Goal: Information Seeking & Learning: Find contact information

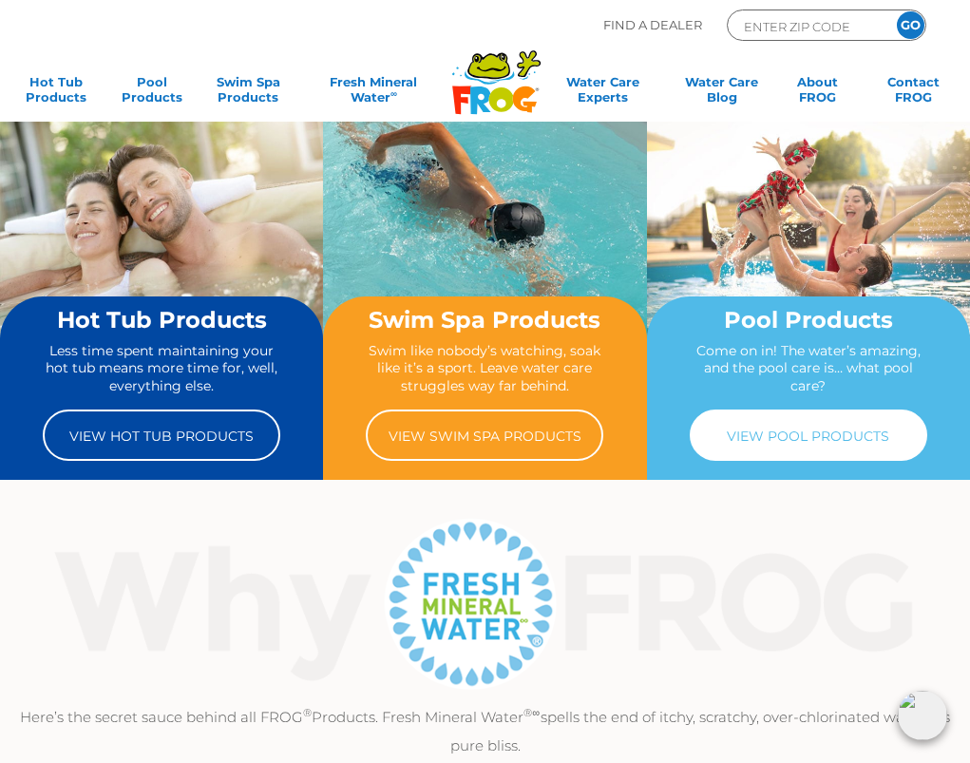
click at [796, 431] on link "View Pool Products" at bounding box center [809, 435] width 238 height 51
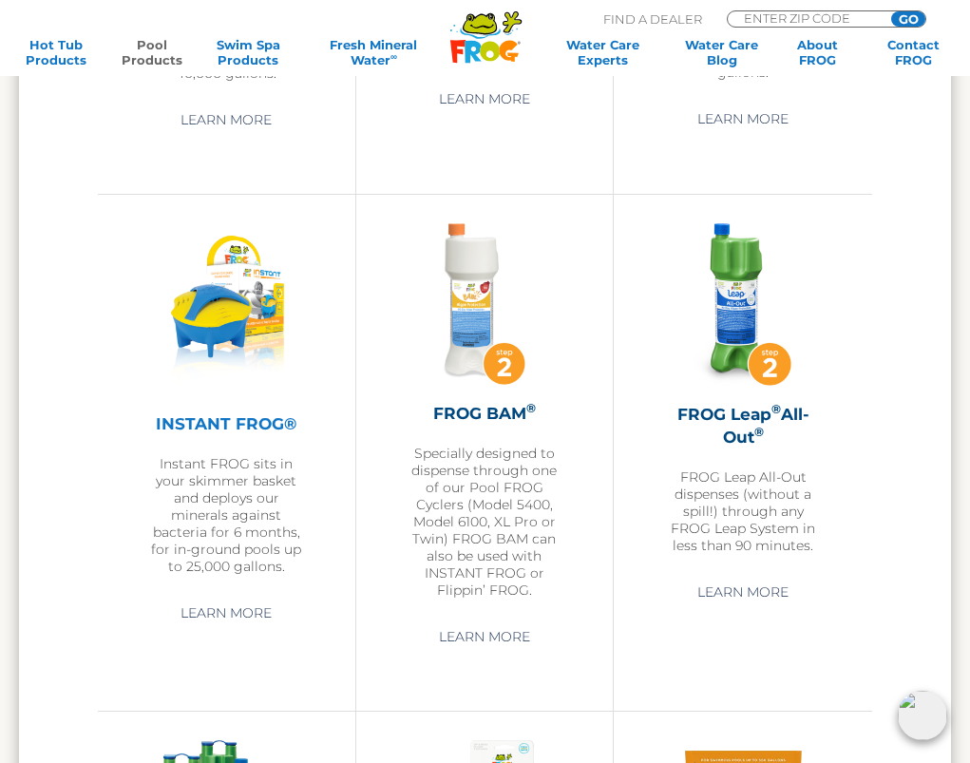
scroll to position [3706, 0]
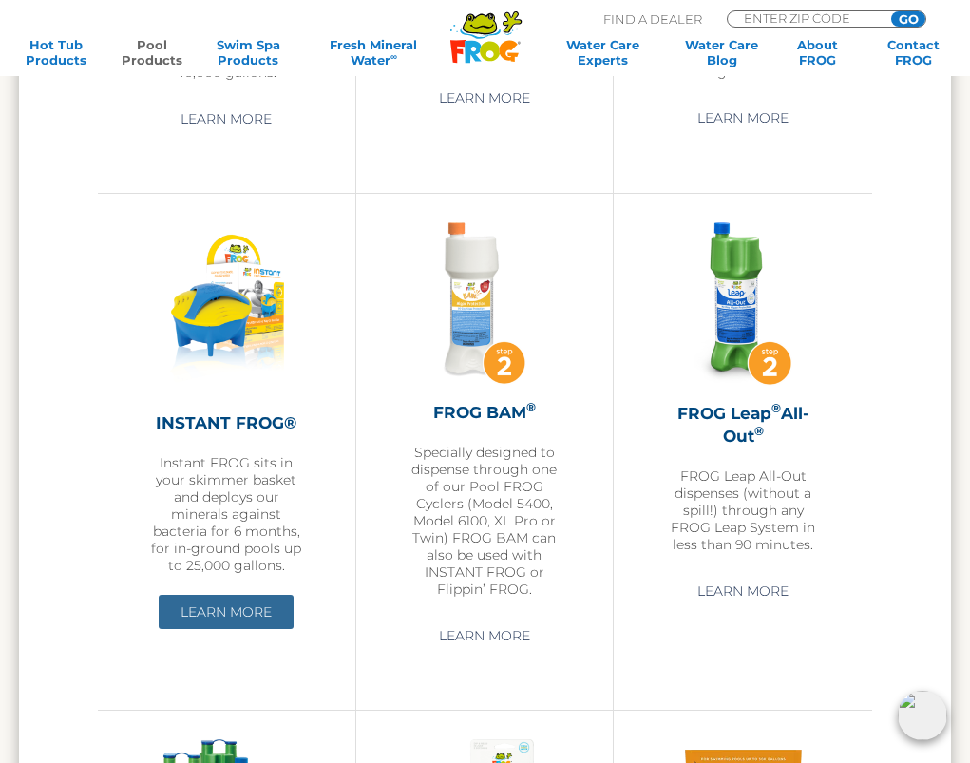
click at [208, 629] on link "Learn More" at bounding box center [226, 612] width 135 height 34
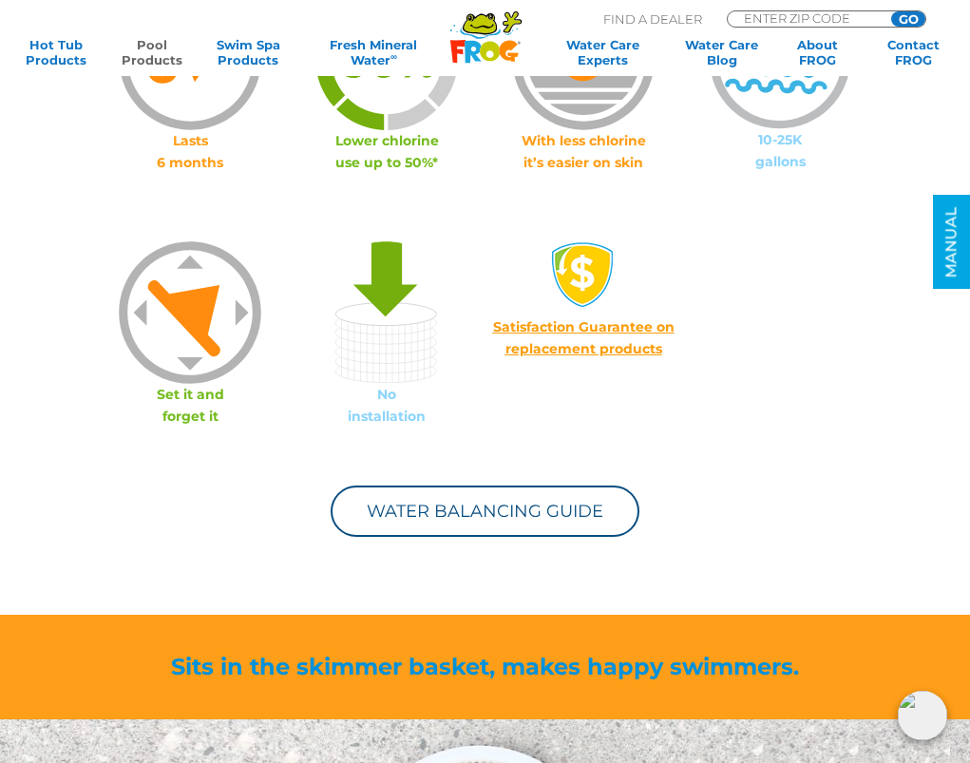
scroll to position [1235, 0]
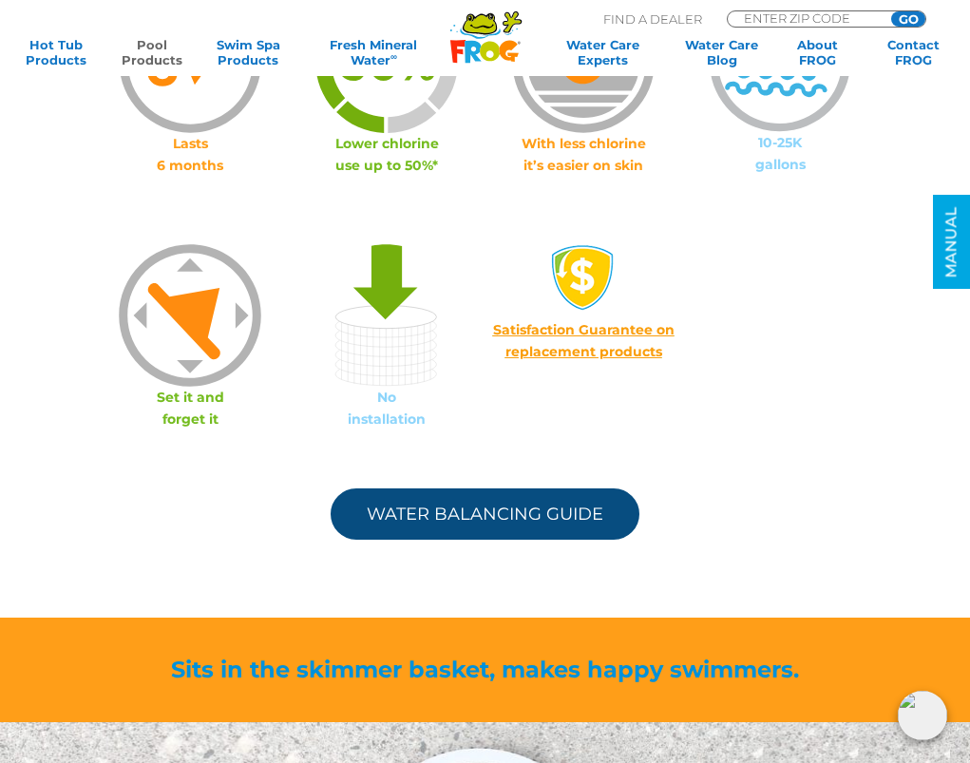
click at [446, 508] on link "Water Balancing Guide" at bounding box center [485, 513] width 309 height 51
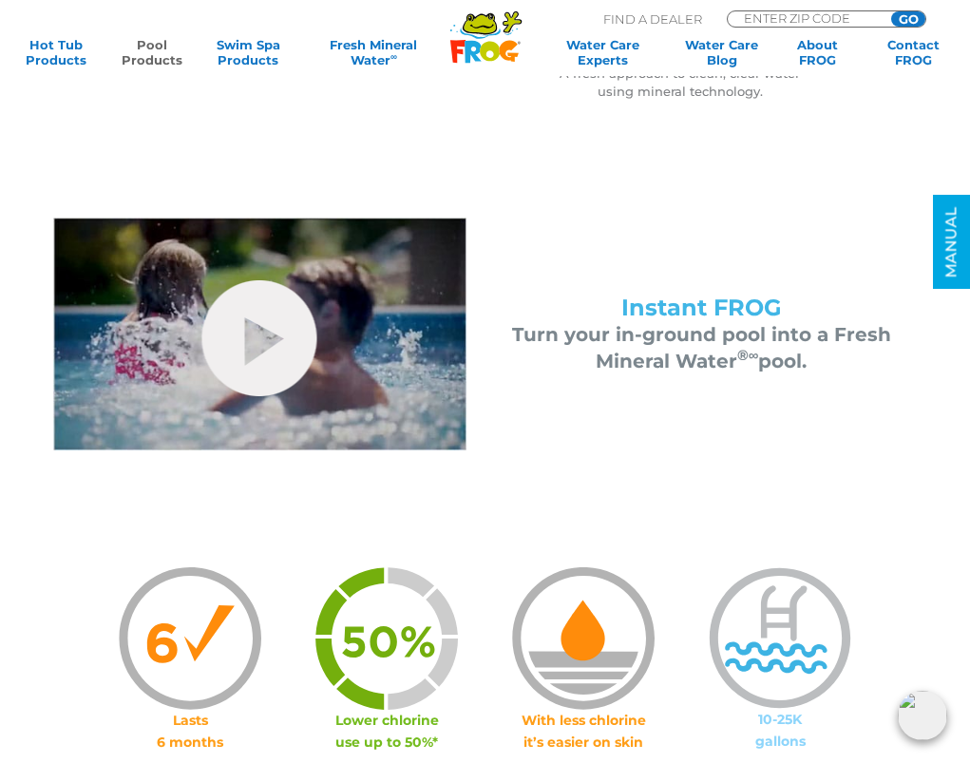
scroll to position [475, 0]
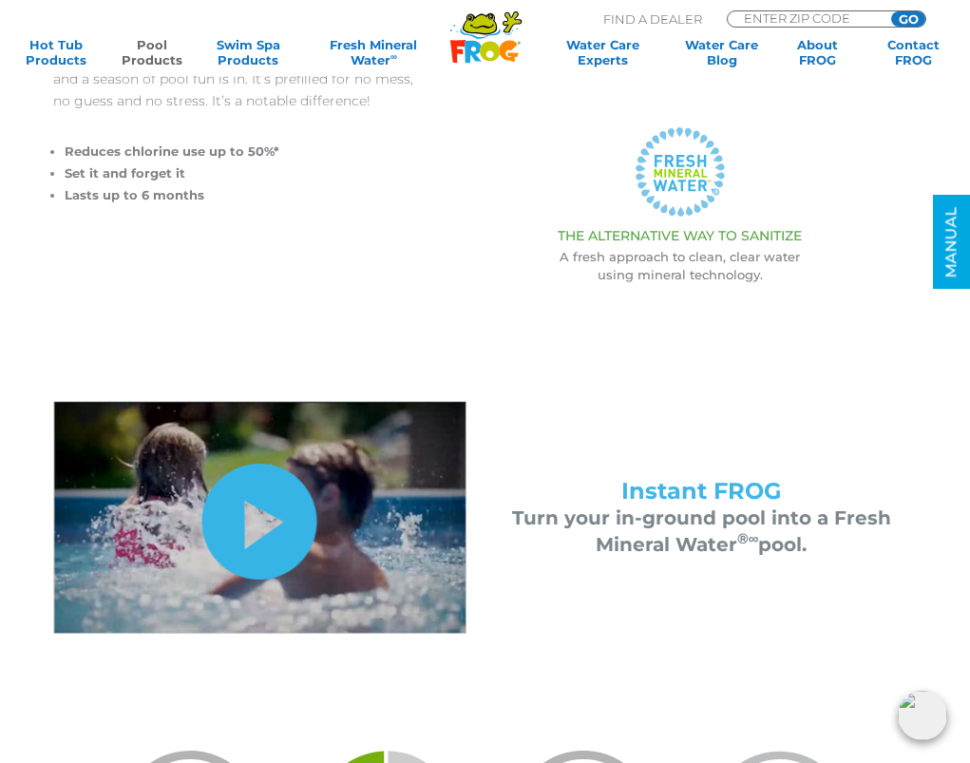
click at [262, 524] on link "hide-me" at bounding box center [259, 522] width 115 height 116
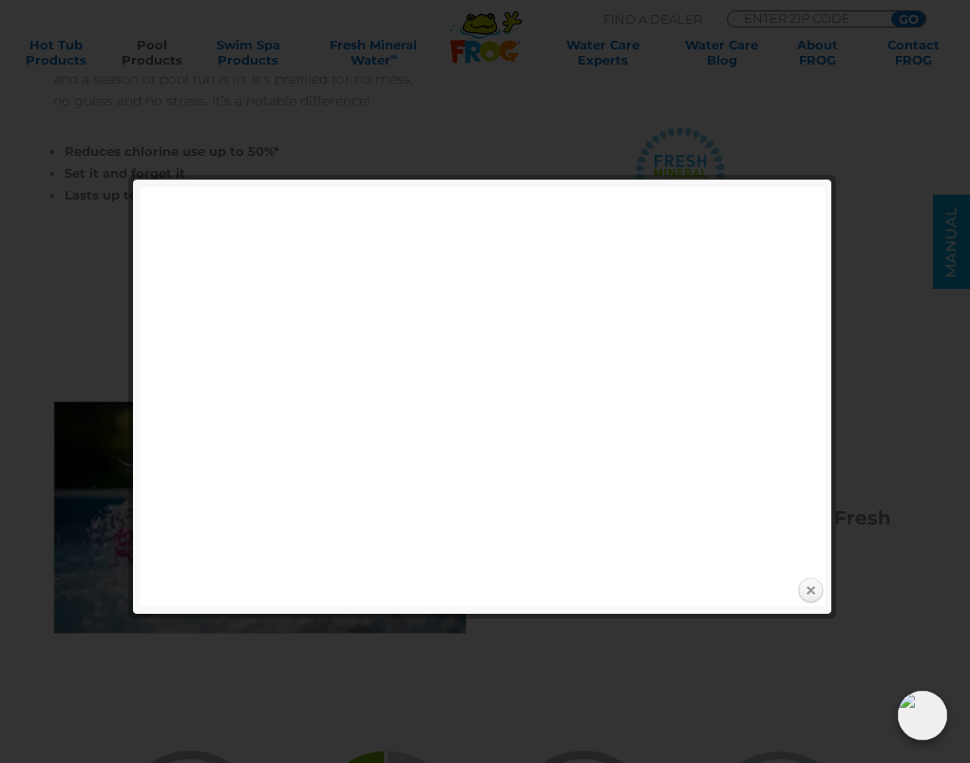
click at [810, 582] on link "Close" at bounding box center [810, 591] width 29 height 29
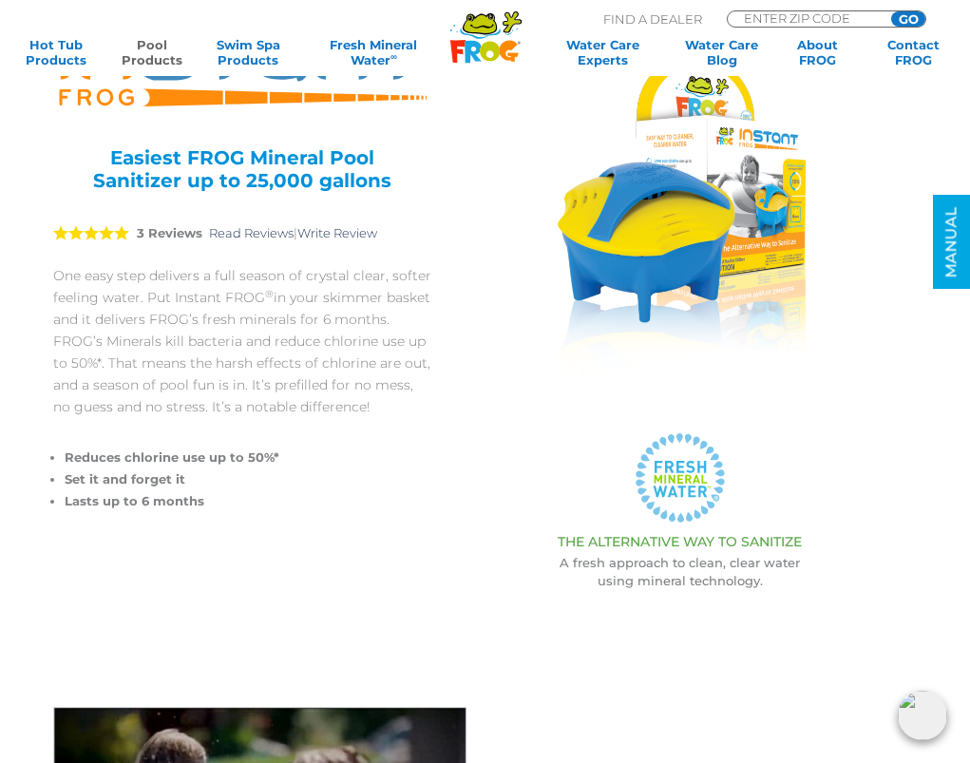
scroll to position [190, 0]
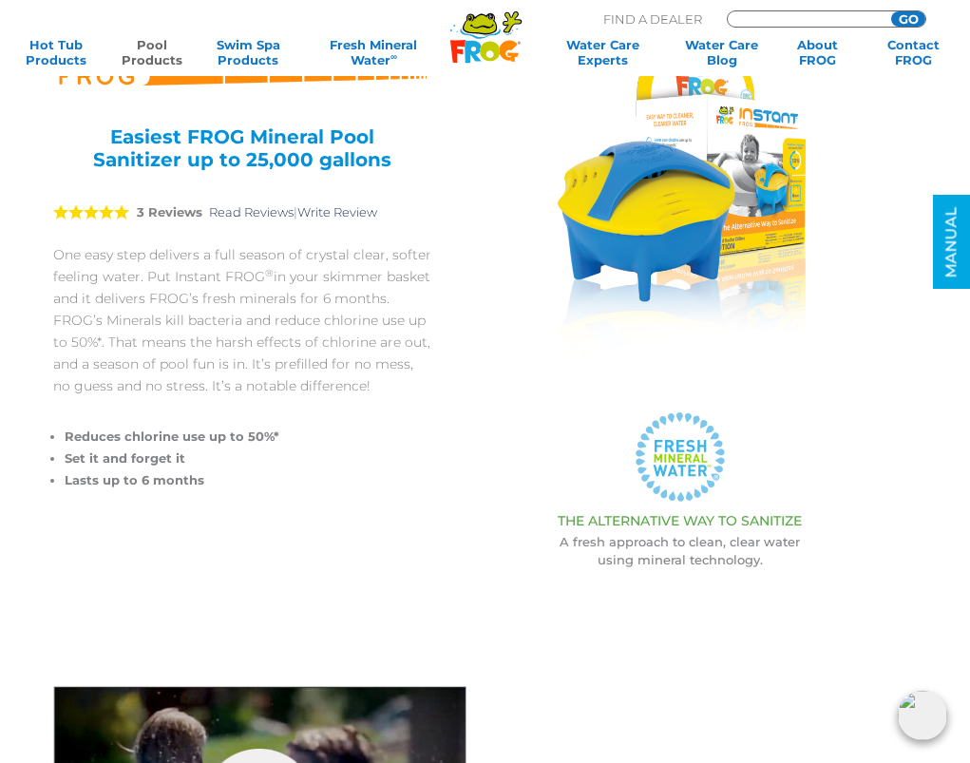
click at [773, 20] on input "Zip Code Form" at bounding box center [806, 17] width 128 height 13
type input "55109"
click at [915, 25] on div "MENU MENU Hot Tub Products All Hot Tub Products All Hot Tub Products FROG @ease…" at bounding box center [485, 47] width 932 height 48
click at [909, 16] on input "GO" at bounding box center [908, 18] width 34 height 15
